Goal: Use online tool/utility: Use online tool/utility

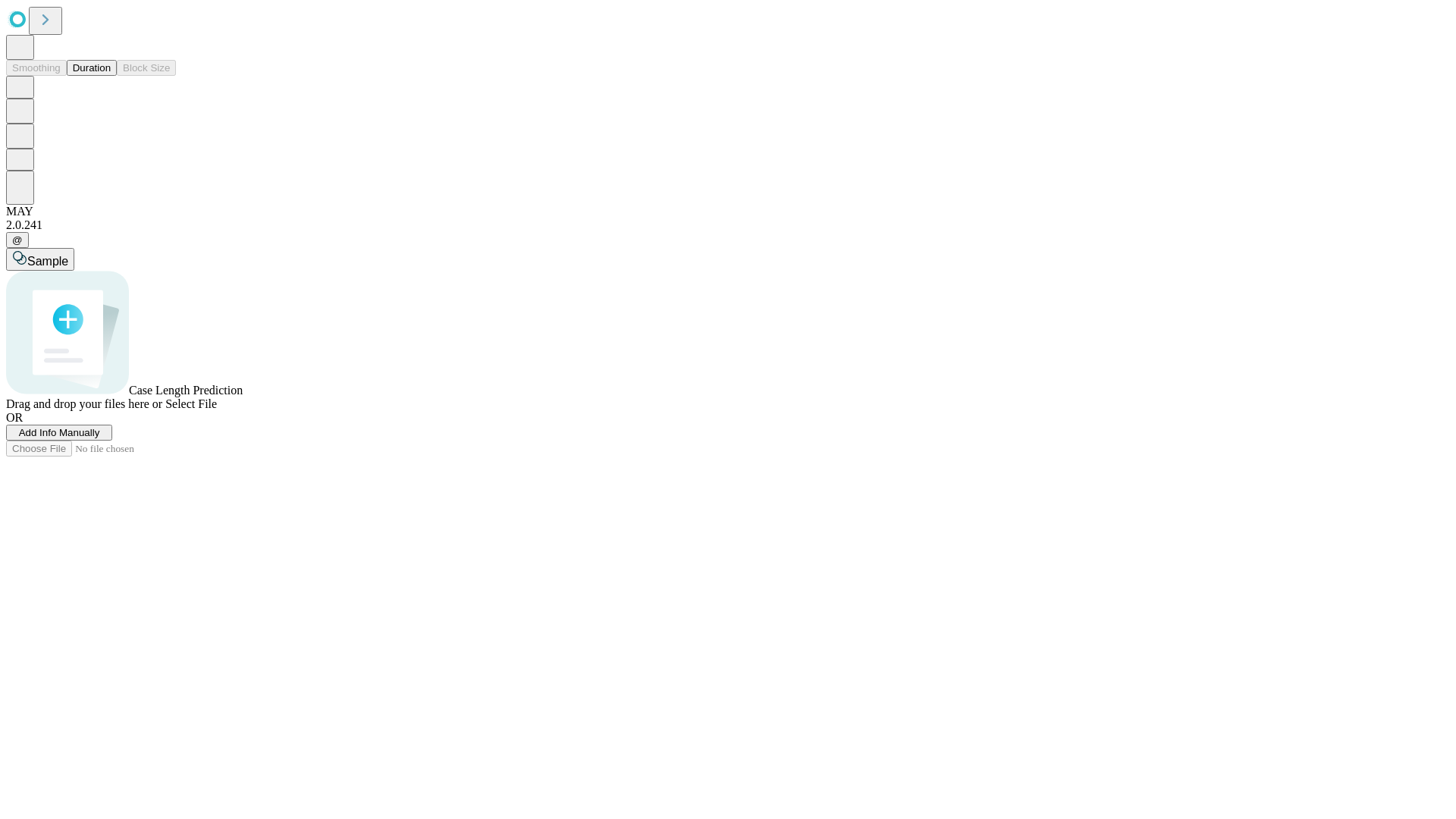
click at [111, 76] on button "Duration" at bounding box center [91, 67] width 50 height 16
click at [68, 255] on span "Sample" at bounding box center [48, 261] width 41 height 13
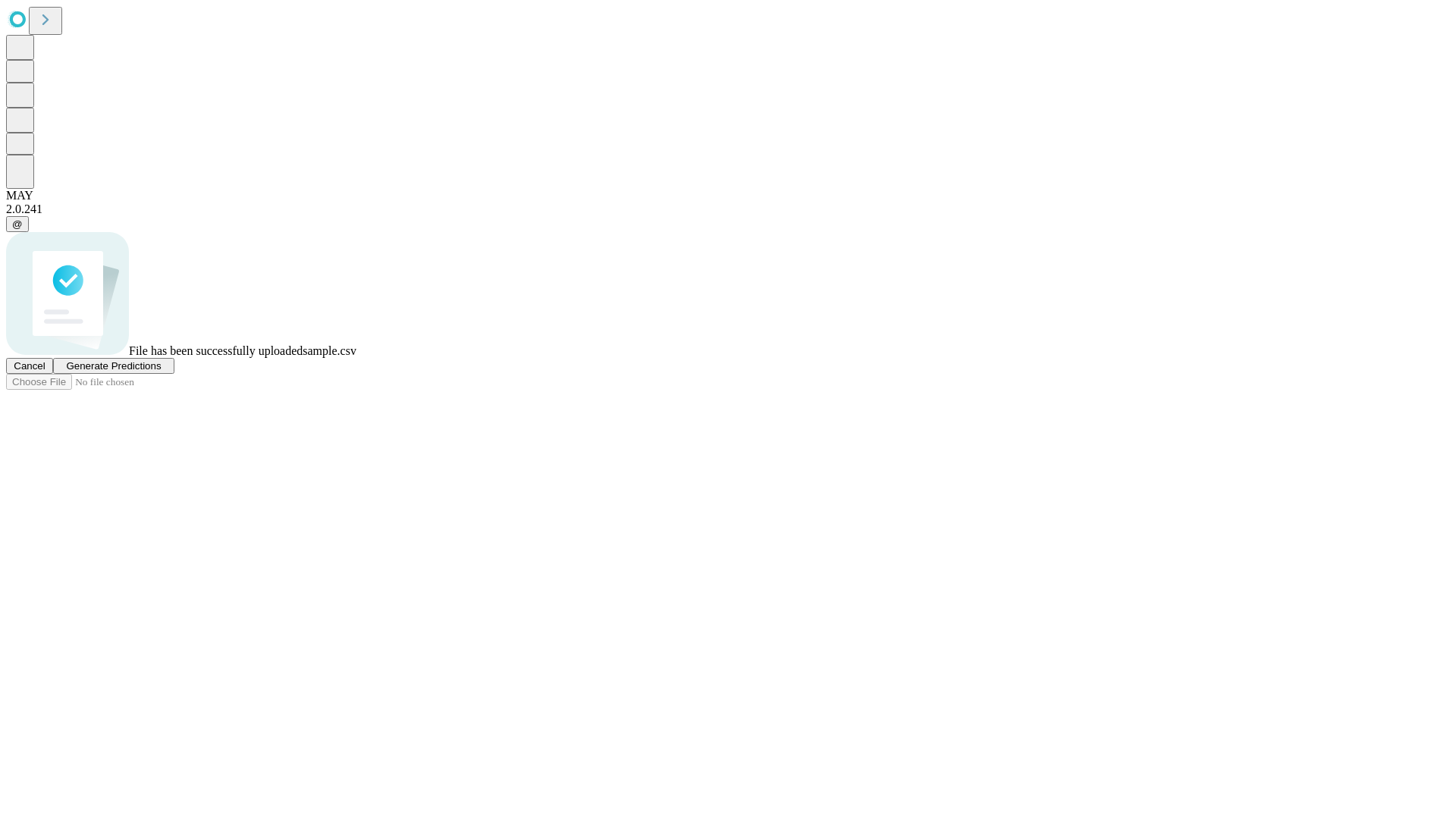
click at [161, 372] on span "Generate Predictions" at bounding box center [112, 365] width 95 height 11
